Goal: Contribute content

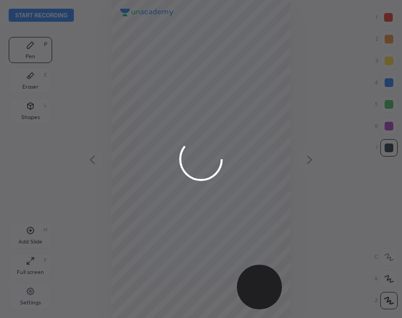
scroll to position [318, 228]
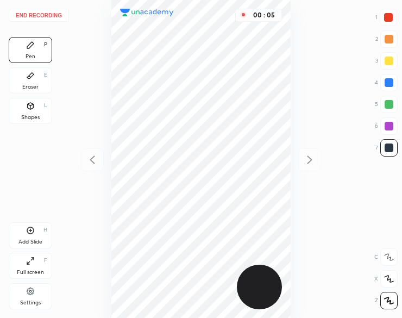
click at [32, 112] on div "Shapes L" at bounding box center [31, 111] width 44 height 26
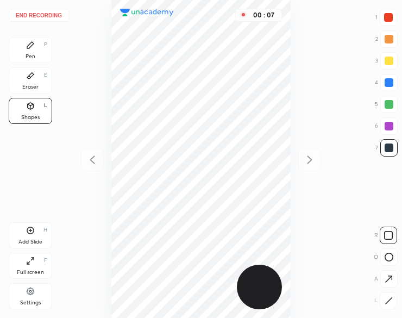
click at [388, 257] on icon at bounding box center [389, 257] width 9 height 9
click at [385, 257] on icon at bounding box center [389, 257] width 9 height 9
click at [390, 302] on icon at bounding box center [389, 301] width 8 height 8
click at [24, 48] on div "Pen P" at bounding box center [31, 50] width 44 height 26
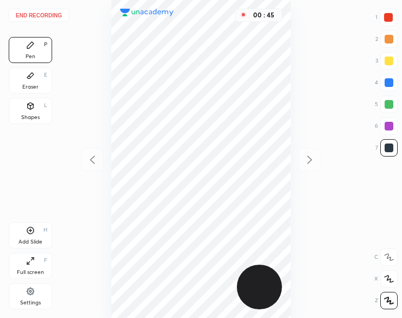
click at [35, 231] on div "Add Slide H" at bounding box center [31, 235] width 44 height 26
click at [49, 16] on button "End recording" at bounding box center [39, 15] width 60 height 13
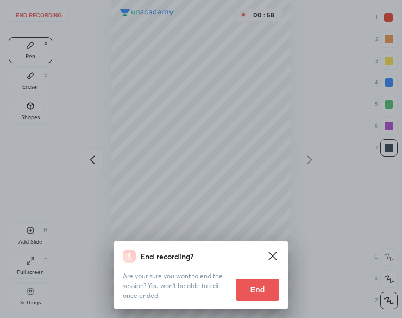
click at [245, 161] on div "End recording? Are your sure you want to end the session? You won’t be able to …" at bounding box center [201, 159] width 402 height 318
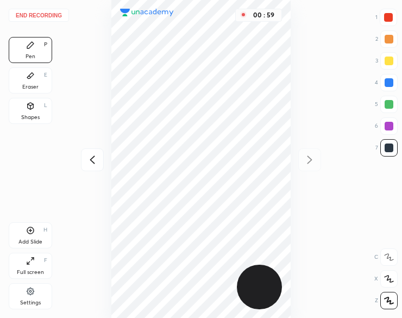
click at [48, 15] on button "End recording" at bounding box center [39, 15] width 60 height 13
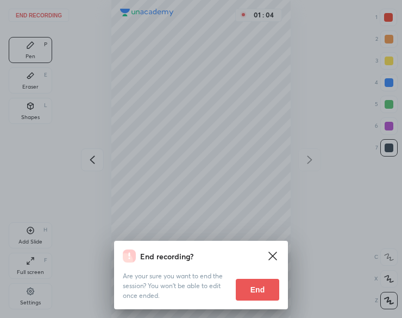
click at [263, 293] on button "End" at bounding box center [258, 290] width 44 height 22
